Goal: Find contact information: Find contact information

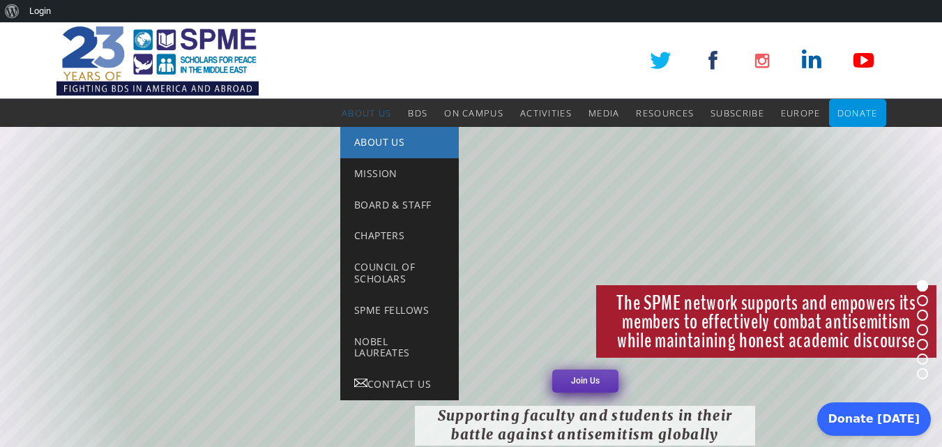
click at [359, 137] on span "About Us" at bounding box center [379, 141] width 50 height 13
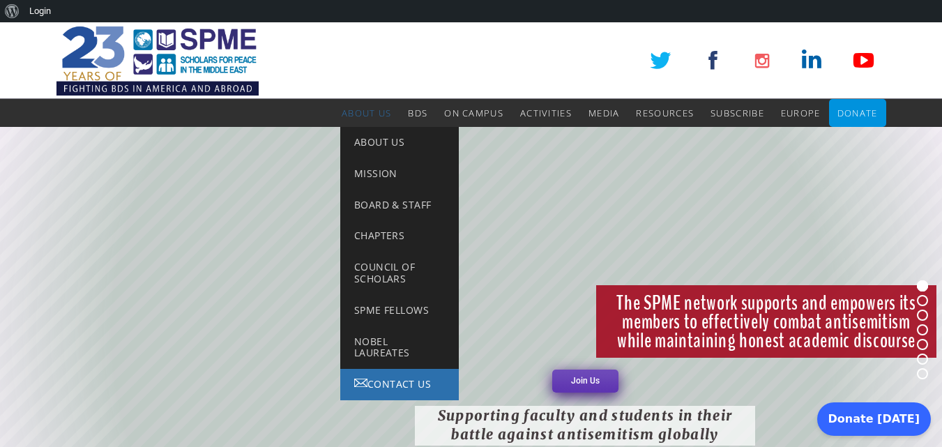
click at [388, 384] on span "Contact Us" at bounding box center [398, 383] width 63 height 13
click at [367, 113] on span "About Us" at bounding box center [367, 113] width 50 height 13
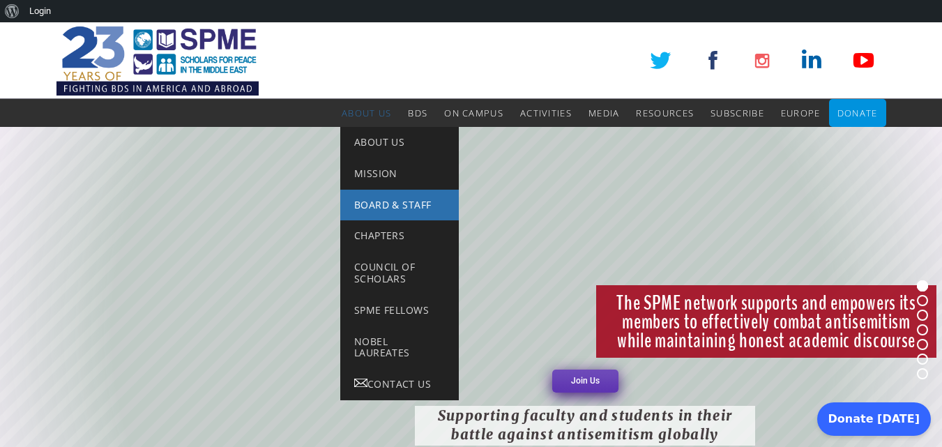
click at [406, 211] on span "Board & Staff" at bounding box center [392, 204] width 77 height 13
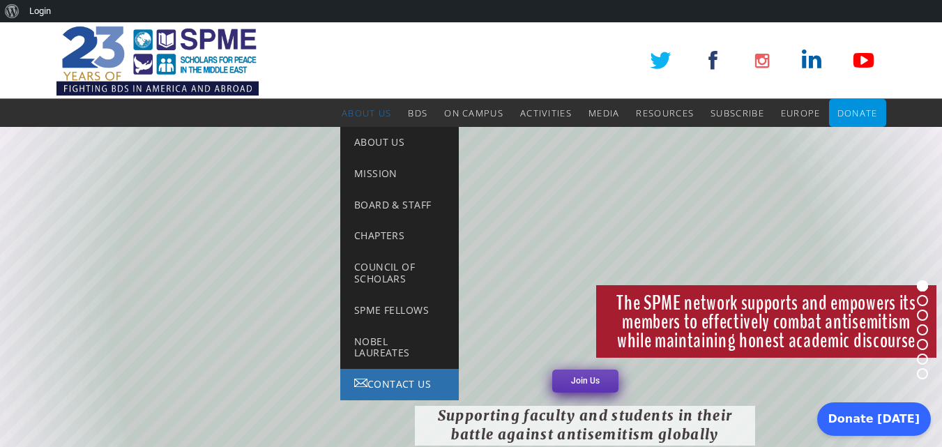
click at [391, 387] on span "Contact Us" at bounding box center [398, 383] width 63 height 13
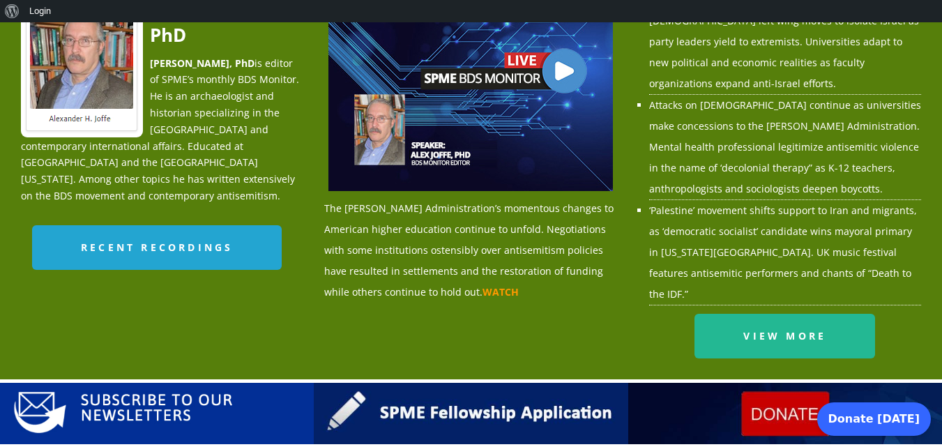
scroll to position [1735, 0]
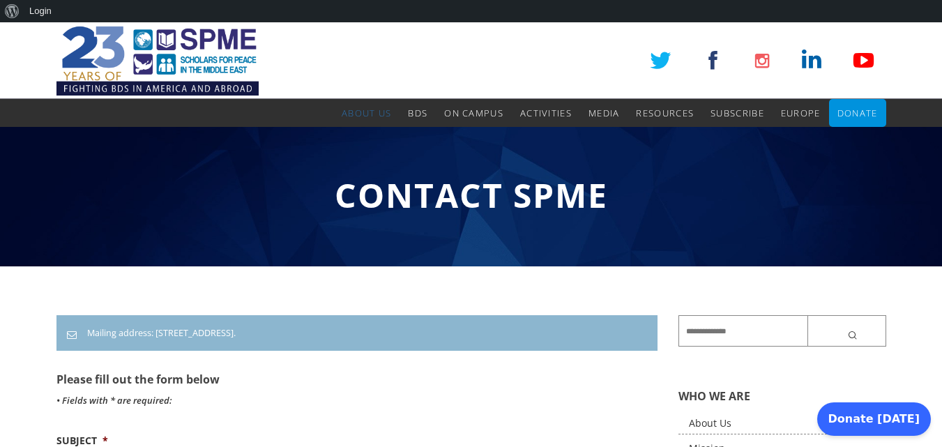
scroll to position [251, 0]
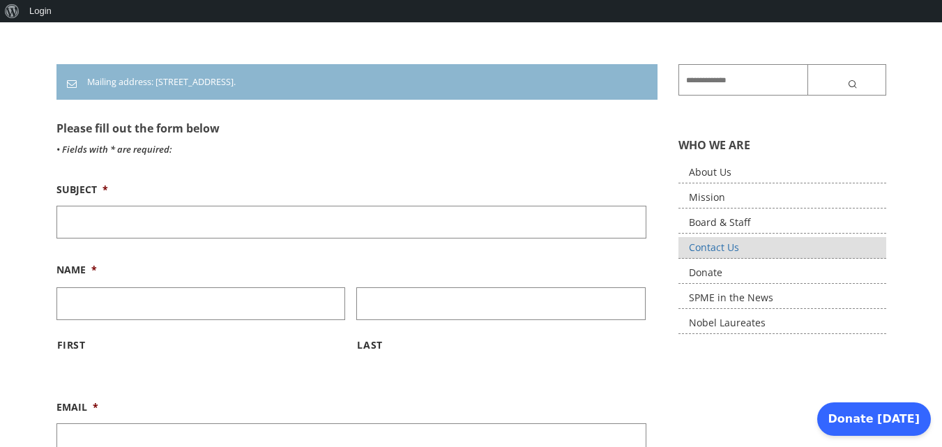
click at [718, 248] on link "Contact Us" at bounding box center [782, 248] width 208 height 22
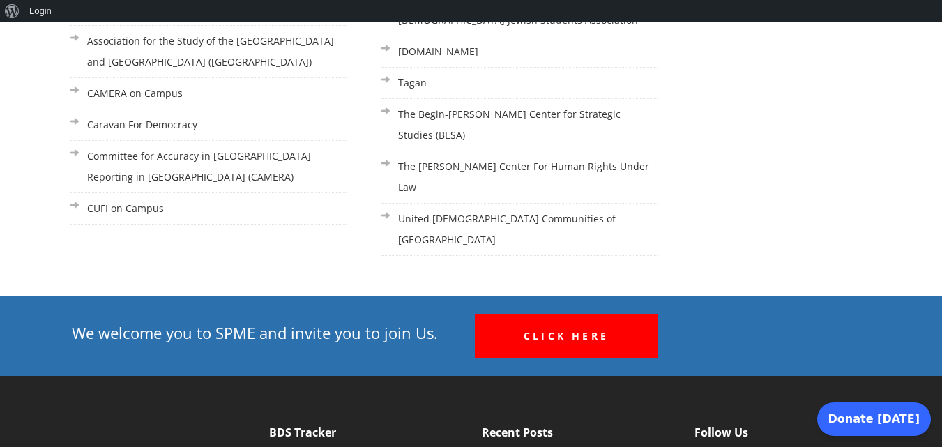
scroll to position [1743, 0]
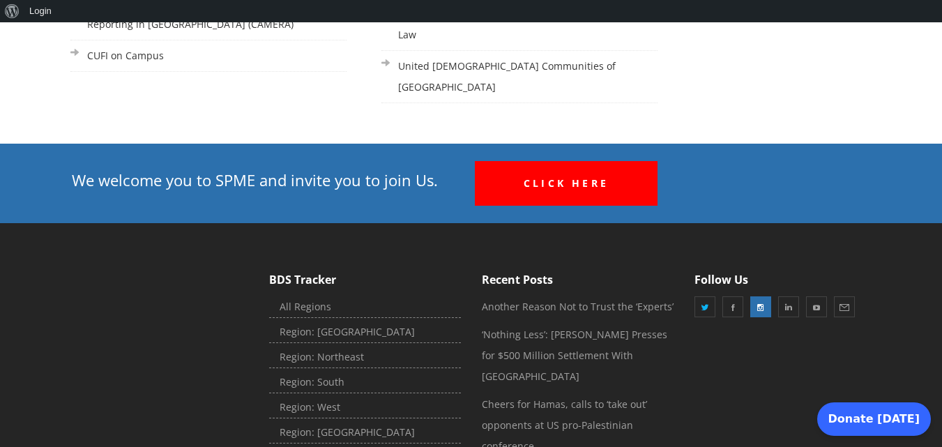
click at [759, 296] on link at bounding box center [760, 306] width 21 height 21
click at [814, 296] on link at bounding box center [816, 306] width 21 height 21
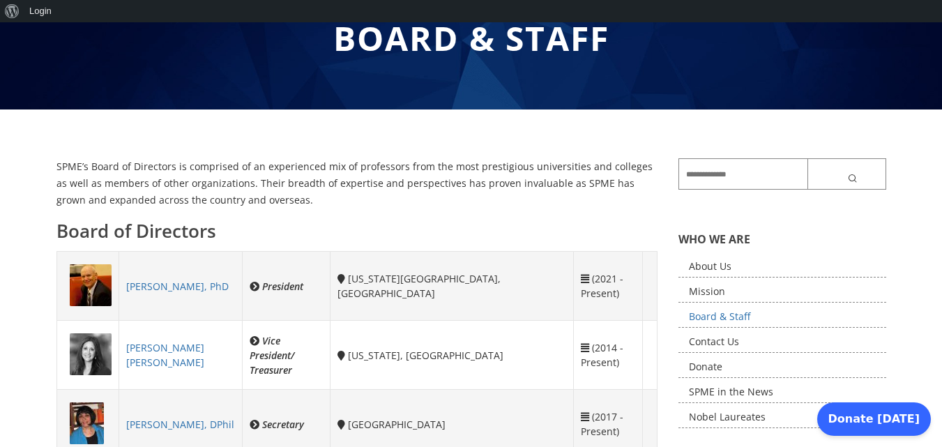
scroll to position [279, 0]
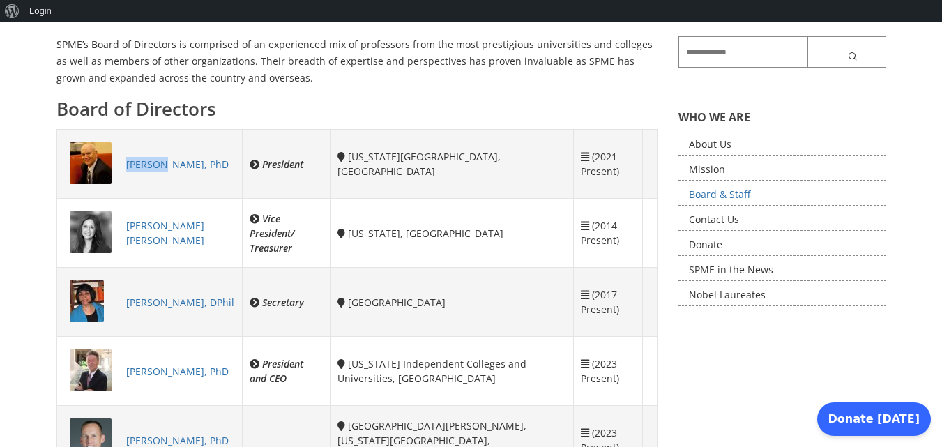
copy link "Mark T."
drag, startPoint x: 123, startPoint y: 165, endPoint x: 159, endPoint y: 163, distance: 35.6
click at [159, 163] on td "Mark T. Clark, PhD" at bounding box center [180, 164] width 123 height 69
click at [181, 188] on td "Mark T. Clark, PhD" at bounding box center [180, 164] width 123 height 69
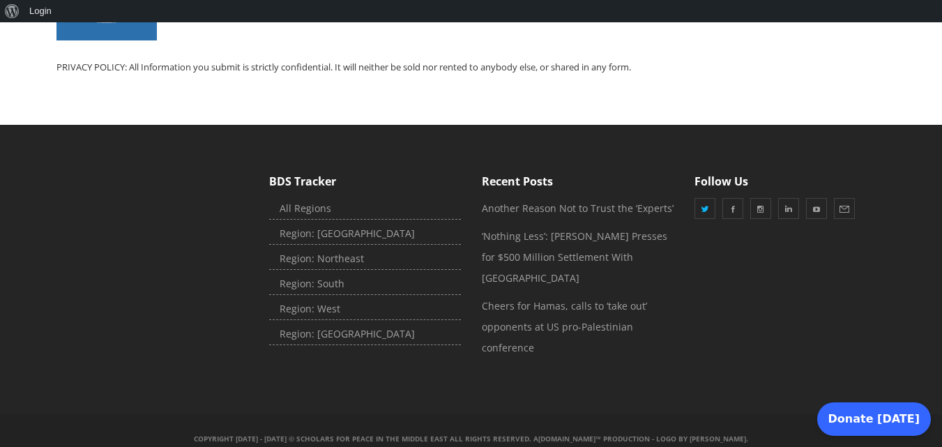
scroll to position [1107, 0]
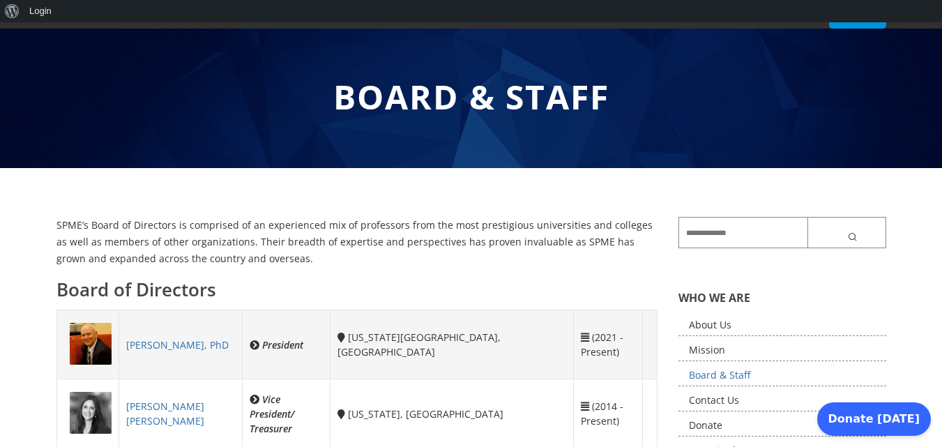
scroll to position [279, 0]
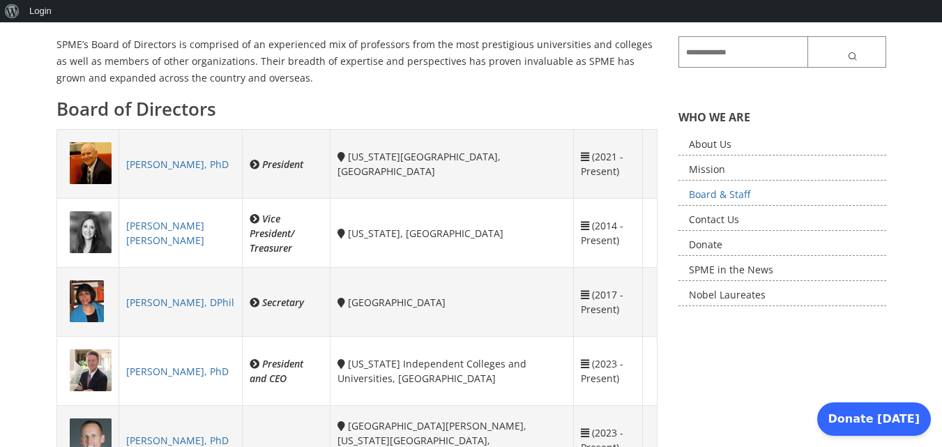
click at [170, 165] on link "[PERSON_NAME], PhD" at bounding box center [177, 164] width 102 height 13
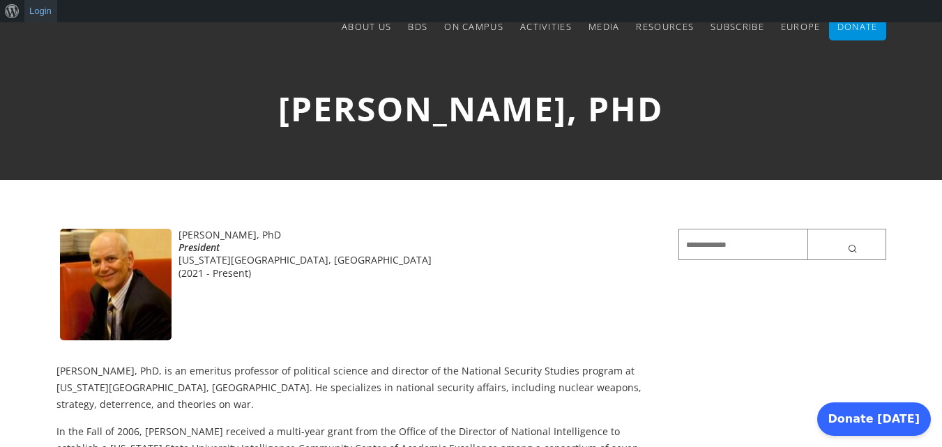
scroll to position [84, 0]
